Goal: Task Accomplishment & Management: Complete application form

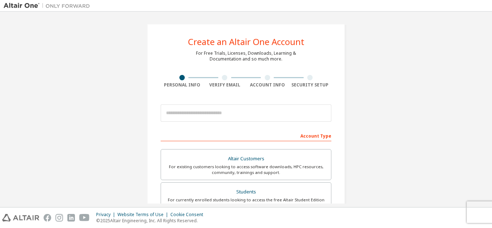
drag, startPoint x: 491, startPoint y: 62, endPoint x: 491, endPoint y: 77, distance: 14.8
click at [491, 77] on div "Create an Altair One Account For Free Trials, Licenses, Downloads, Learning & D…" at bounding box center [246, 109] width 492 height 195
click at [249, 198] on div "For currently enrolled students looking to access the free Altair Student Editi…" at bounding box center [245, 203] width 161 height 12
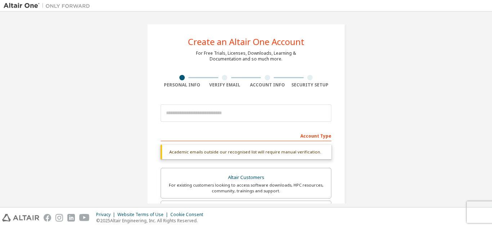
drag, startPoint x: 491, startPoint y: 96, endPoint x: 491, endPoint y: 112, distance: 15.8
click at [491, 112] on div "Create an Altair One Account For Free Trials, Licenses, Downloads, Learning & D…" at bounding box center [246, 109] width 492 height 195
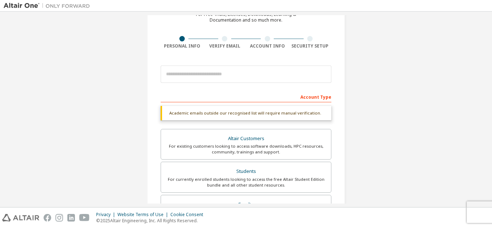
scroll to position [33, 0]
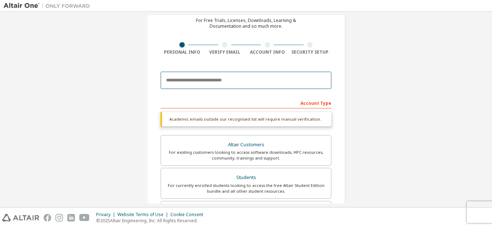
click at [239, 79] on input "email" at bounding box center [246, 80] width 171 height 17
paste input "**********"
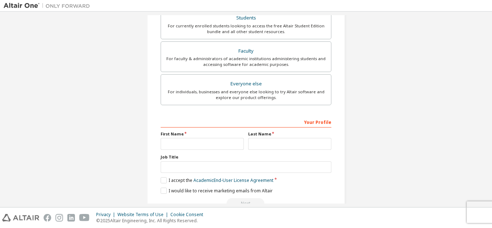
scroll to position [193, 0]
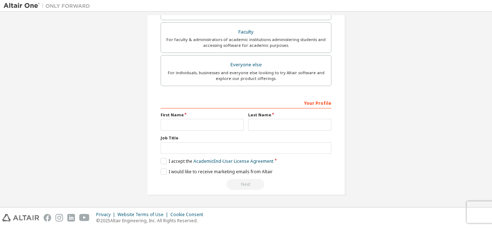
type input "**********"
click at [189, 118] on div "First Name" at bounding box center [201, 121] width 87 height 19
click at [185, 119] on input "text" at bounding box center [202, 125] width 83 height 12
type input "******"
type input "*******"
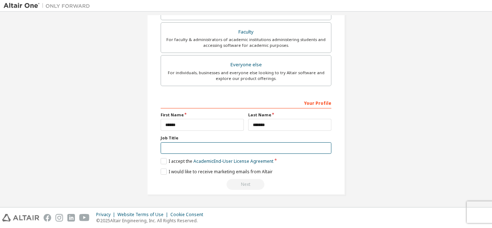
click at [185, 149] on input "text" at bounding box center [246, 148] width 171 height 12
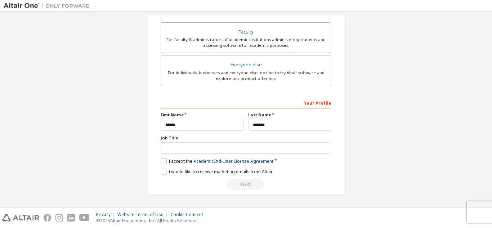
click at [162, 160] on label "I accept the Academic End-User License Agreement" at bounding box center [217, 161] width 113 height 6
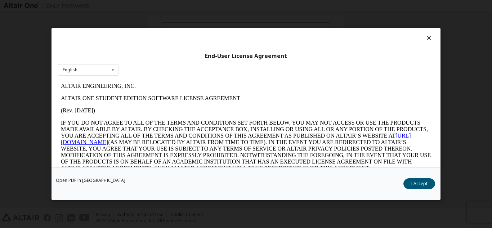
scroll to position [0, 0]
click at [415, 182] on button "I Accept" at bounding box center [419, 183] width 32 height 11
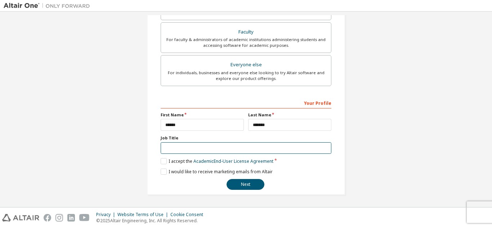
click at [229, 142] on input "text" at bounding box center [246, 148] width 171 height 12
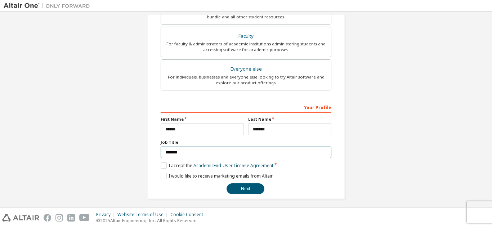
scroll to position [193, 0]
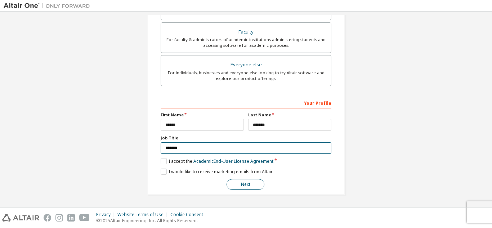
type input "*******"
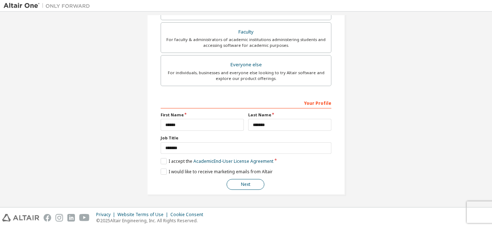
click at [243, 182] on button "Next" at bounding box center [245, 184] width 38 height 11
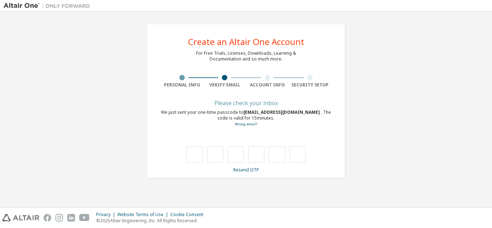
scroll to position [0, 0]
type input "*"
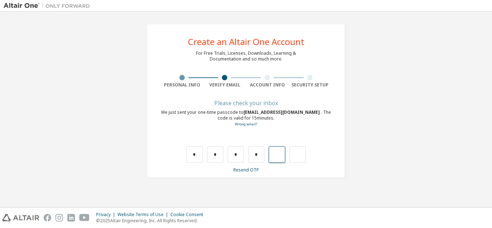
type input "*"
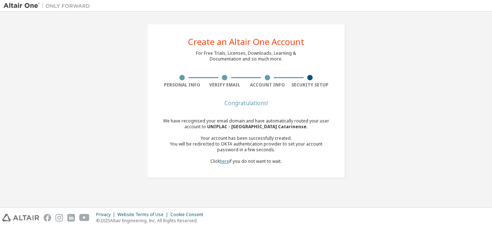
click at [224, 160] on link "here" at bounding box center [224, 161] width 9 height 6
